Goal: Transaction & Acquisition: Purchase product/service

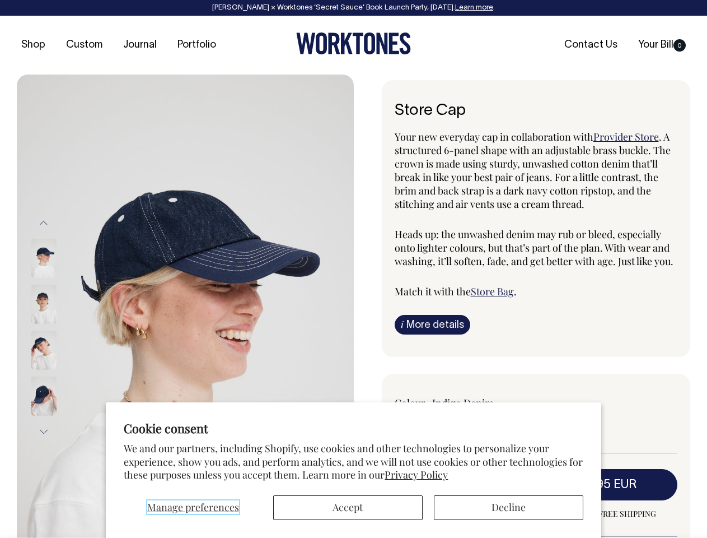
click at [193, 507] on span "Manage preferences" at bounding box center [193, 506] width 92 height 13
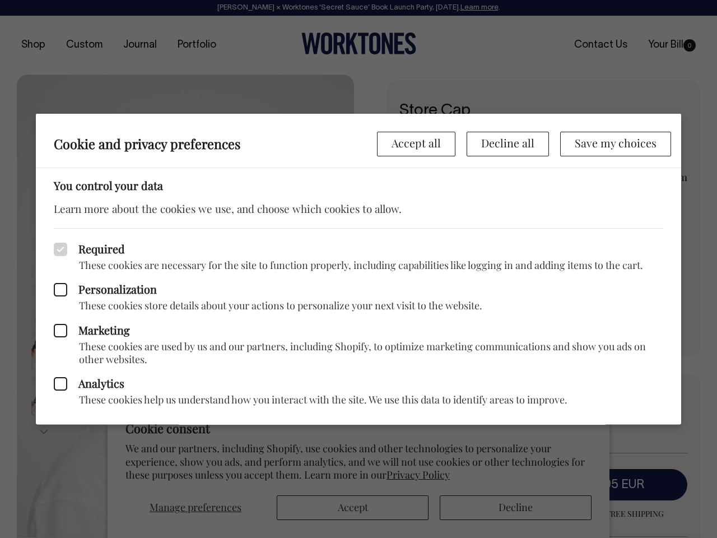
click at [348, 507] on div at bounding box center [358, 269] width 717 height 538
click at [508, 507] on div at bounding box center [358, 269] width 717 height 538
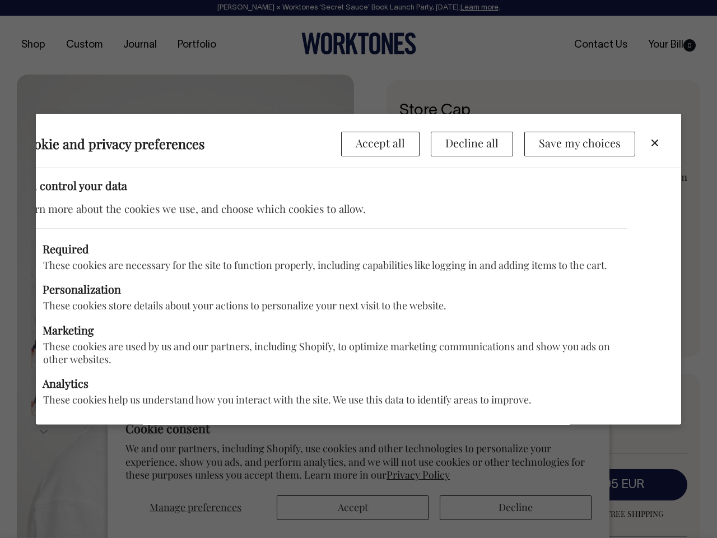
click at [185, 306] on p "These cookies store details about your actions to personalize your next visit t…" at bounding box center [322, 305] width 609 height 13
click at [59, 327] on label "Marketing" at bounding box center [322, 329] width 609 height 13
click at [21, 325] on input "Marketing" at bounding box center [20, 325] width 1 height 1
click at [44, 227] on div "Required These cookies are necessary for the site to function properly, includi…" at bounding box center [322, 325] width 645 height 197
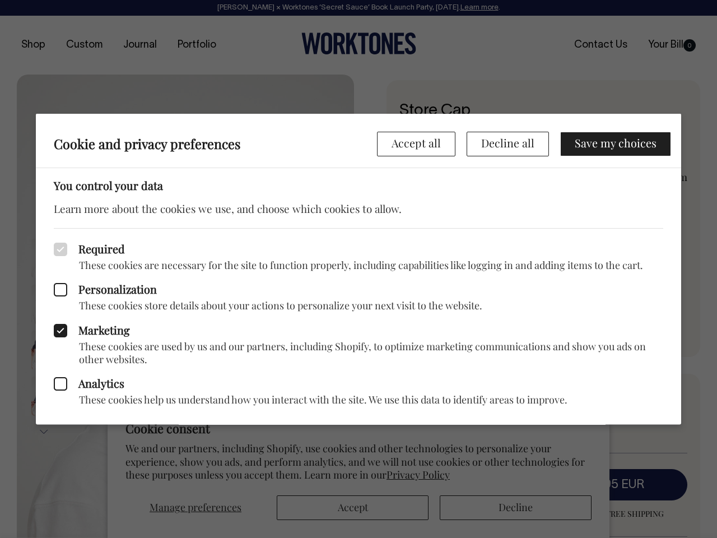
click at [59, 327] on icon at bounding box center [60, 329] width 13 height 13
click at [57, 325] on input "Marketing" at bounding box center [56, 325] width 1 height 1
checkbox input "false"
click at [44, 431] on div at bounding box center [358, 269] width 717 height 538
